Goal: Task Accomplishment & Management: Complete application form

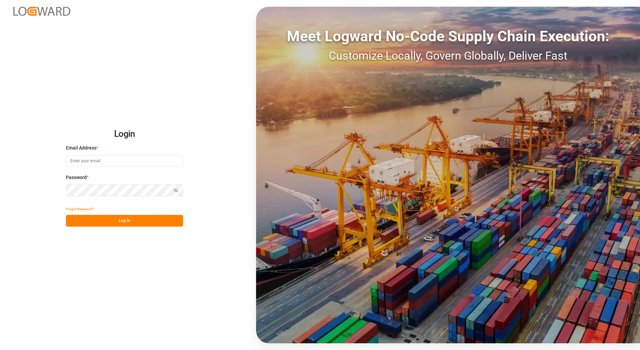
type input "[PERSON_NAME][EMAIL_ADDRESS][PERSON_NAME][DOMAIN_NAME]"
drag, startPoint x: 123, startPoint y: 227, endPoint x: 129, endPoint y: 221, distance: 8.3
click at [124, 227] on div "Login Email Address * [PERSON_NAME][EMAIL_ADDRESS][PERSON_NAME][DOMAIN_NAME] Pa…" at bounding box center [320, 175] width 640 height 350
click at [129, 221] on button "Log In" at bounding box center [124, 221] width 117 height 12
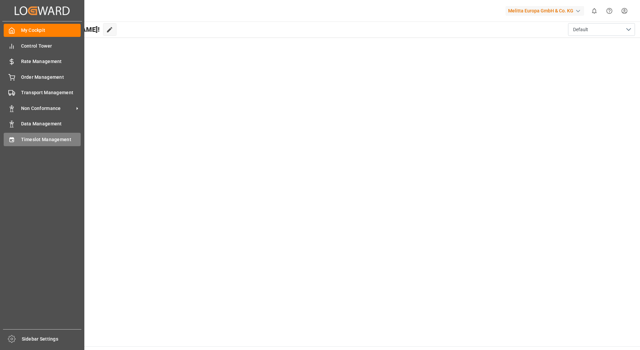
click at [45, 140] on span "Timeslot Management" at bounding box center [51, 139] width 60 height 7
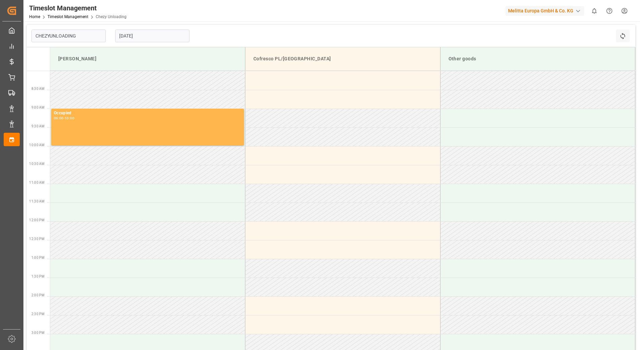
type input "Chezy Unloading"
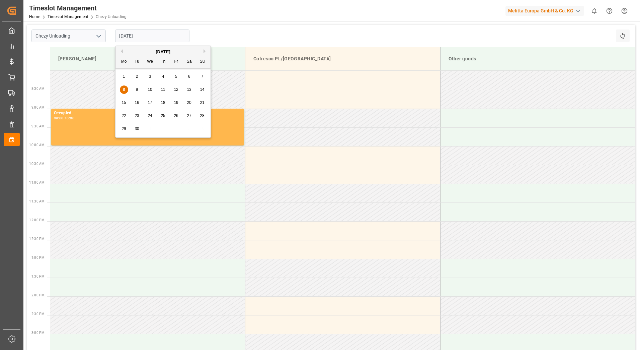
click at [153, 37] on input "[DATE]" at bounding box center [152, 35] width 74 height 13
click at [137, 89] on span "9" at bounding box center [137, 89] width 2 height 5
type input "[DATE]"
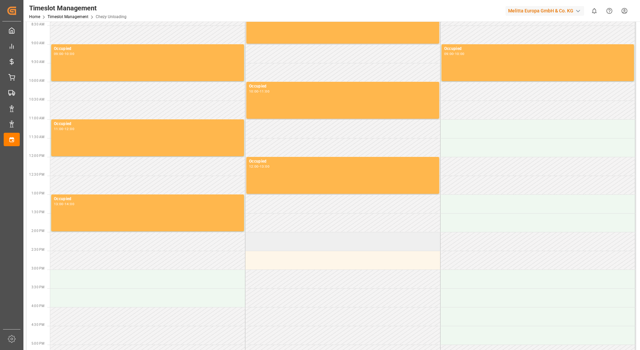
scroll to position [67, 0]
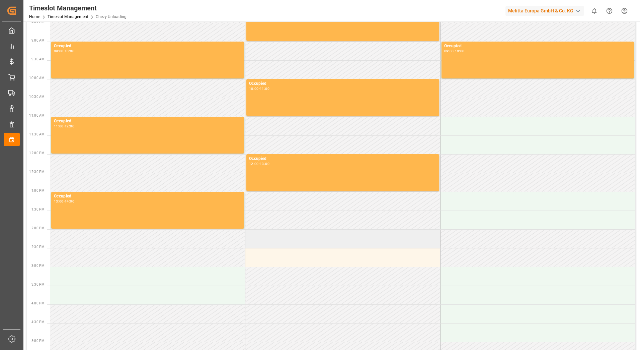
click at [314, 235] on td at bounding box center [342, 238] width 195 height 19
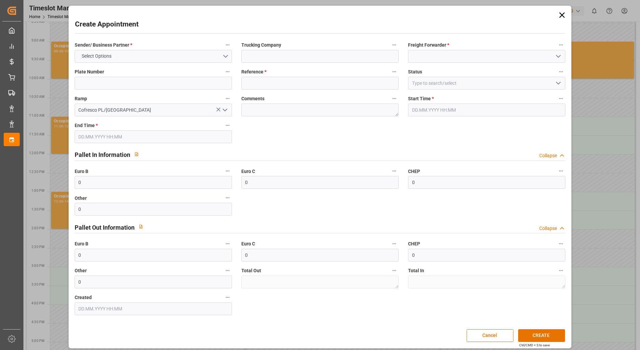
type input "[DATE] 14:00"
type input "[DATE] 15:00"
click at [114, 80] on input at bounding box center [153, 83] width 157 height 13
type input "489393"
click at [262, 54] on input at bounding box center [319, 56] width 157 height 13
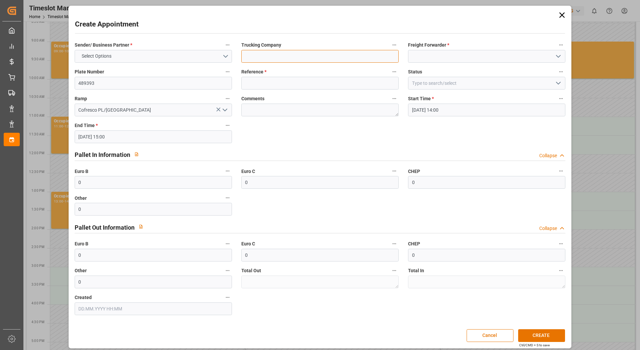
type input "e"
type input "Everest"
click at [450, 56] on input at bounding box center [486, 56] width 157 height 13
drag, startPoint x: 453, startPoint y: 55, endPoint x: 369, endPoint y: 58, distance: 84.1
click at [369, 58] on div "Sender/ Business Partner * Select Options Trucking Company Everest Freight Forw…" at bounding box center [320, 177] width 500 height 279
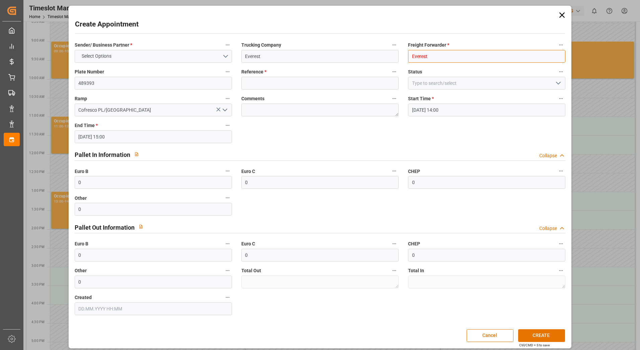
type input "Everest"
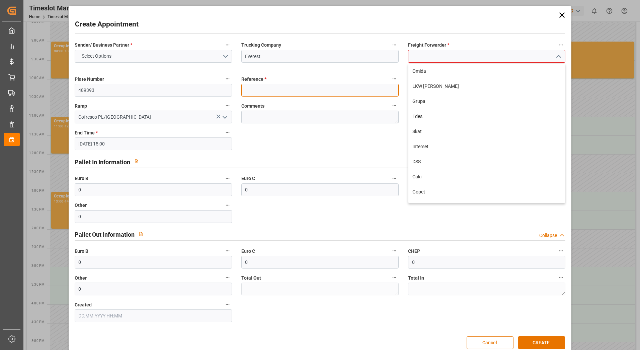
drag, startPoint x: 365, startPoint y: 76, endPoint x: 361, endPoint y: 80, distance: 5.7
click at [364, 76] on div "Reference *" at bounding box center [320, 85] width 167 height 27
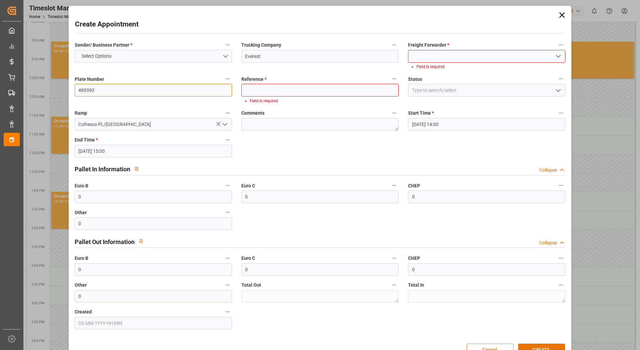
drag, startPoint x: 100, startPoint y: 86, endPoint x: 28, endPoint y: 94, distance: 72.8
click at [28, 94] on div "Create Appointment Sender/ Business Partner * Select Options Trucking Company E…" at bounding box center [320, 175] width 640 height 350
click at [286, 87] on input at bounding box center [319, 90] width 157 height 13
paste input "489393"
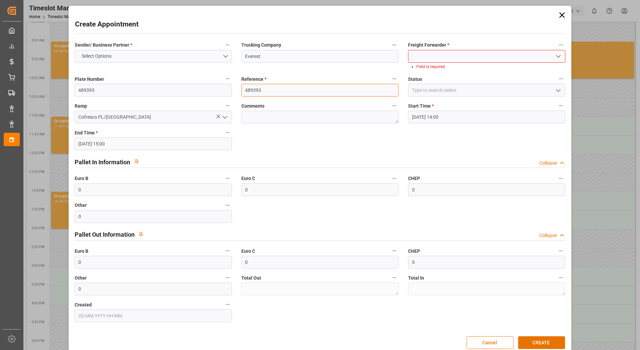
type input "489393"
click at [428, 58] on input at bounding box center [486, 56] width 157 height 13
click at [558, 57] on icon "open menu" at bounding box center [558, 56] width 8 height 8
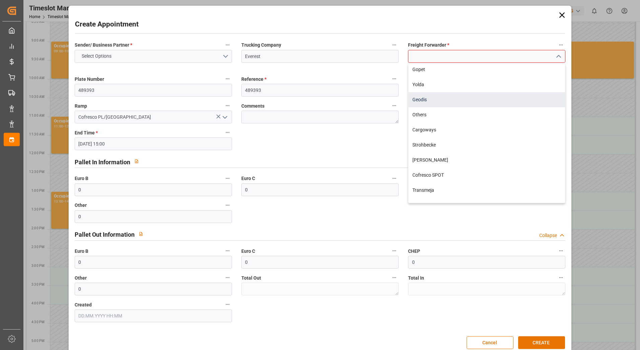
scroll to position [134, 0]
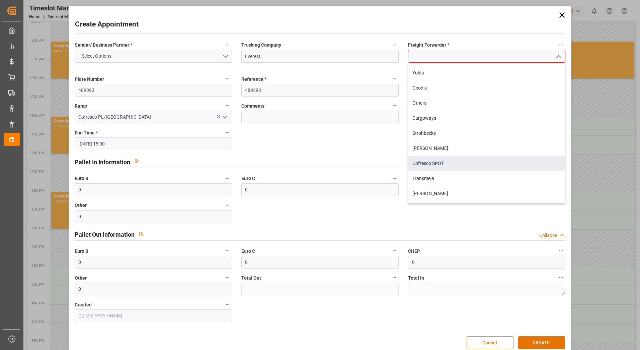
click at [438, 160] on div "Cofresco SPOT" at bounding box center [486, 163] width 157 height 15
type input "Cofresco SPOT"
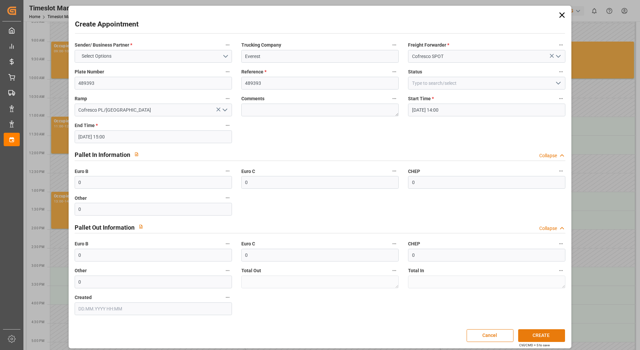
click at [542, 332] on button "CREATE" at bounding box center [541, 335] width 47 height 13
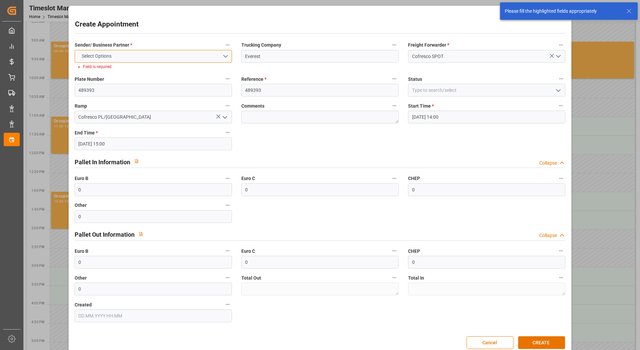
click at [225, 57] on button "Select Options" at bounding box center [153, 56] width 157 height 13
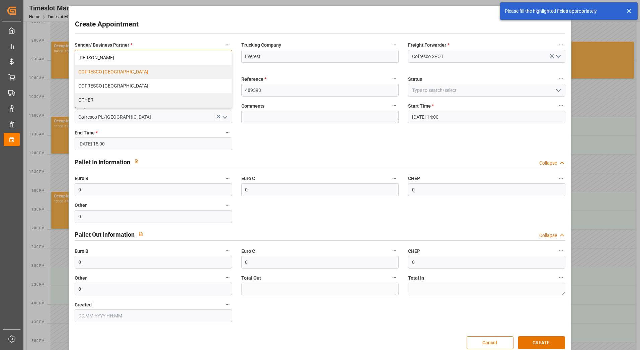
click at [113, 73] on div "COFRESCO [GEOGRAPHIC_DATA]" at bounding box center [153, 72] width 157 height 14
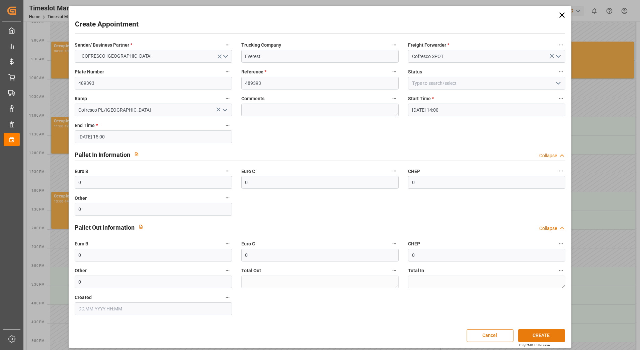
click at [551, 334] on button "CREATE" at bounding box center [541, 335] width 47 height 13
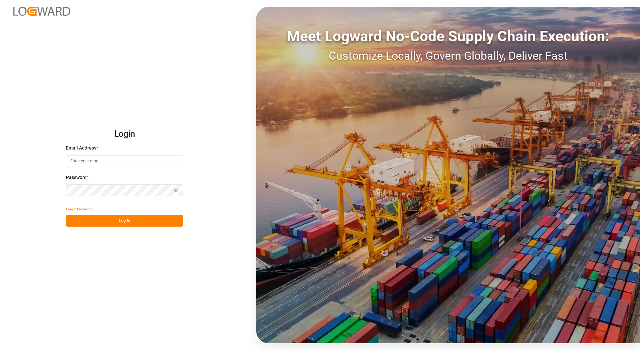
type input "[PERSON_NAME][EMAIL_ADDRESS][PERSON_NAME][DOMAIN_NAME]"
click at [143, 220] on button "Log In" at bounding box center [124, 221] width 117 height 12
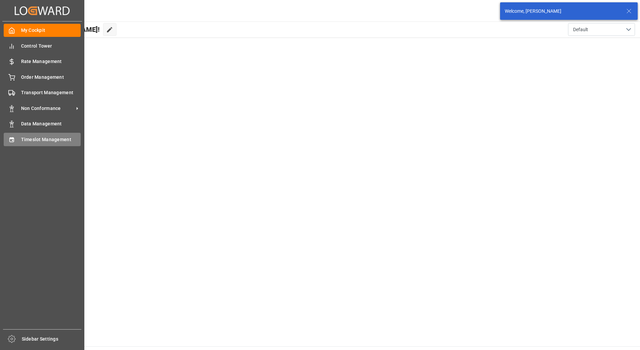
click at [39, 140] on span "Timeslot Management" at bounding box center [51, 139] width 60 height 7
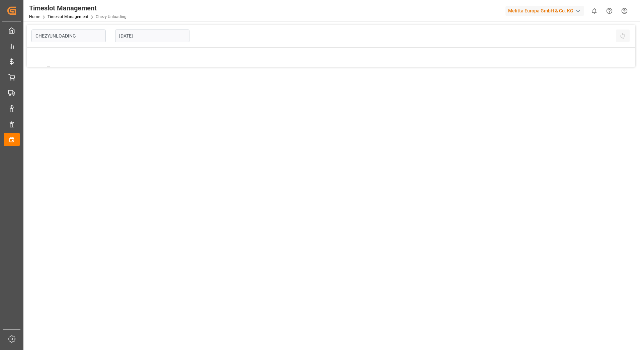
type input "Chezy Unloading"
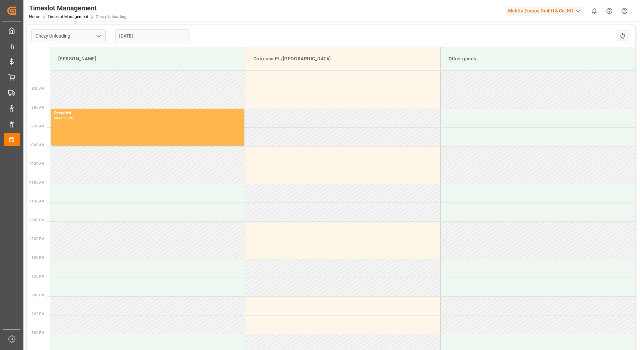
click at [146, 35] on input "[DATE]" at bounding box center [152, 35] width 74 height 13
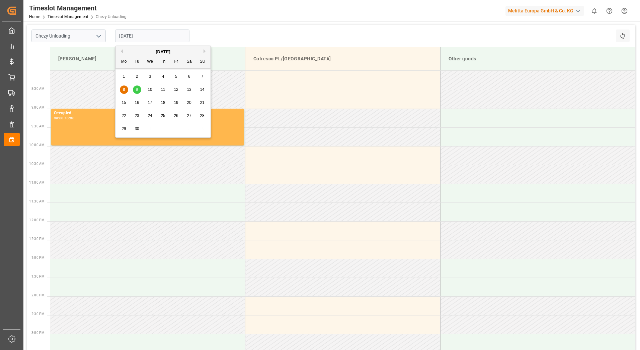
click at [137, 89] on span "9" at bounding box center [137, 89] width 2 height 5
type input "[DATE]"
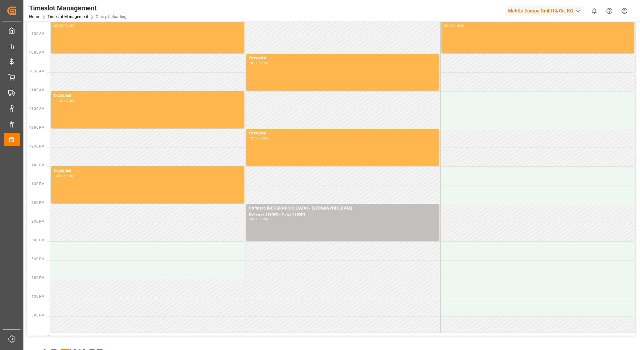
scroll to position [134, 0]
